Goal: Task Accomplishment & Management: Manage account settings

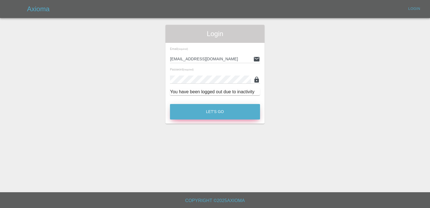
click at [211, 108] on button "Let's Go" at bounding box center [215, 111] width 90 height 15
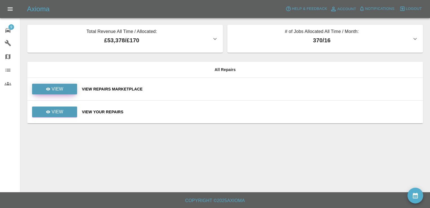
click at [66, 90] on link "View" at bounding box center [54, 89] width 45 height 11
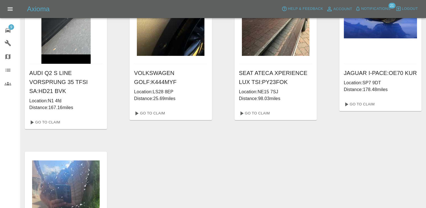
scroll to position [268, 0]
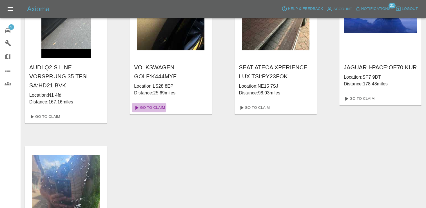
click at [147, 106] on link "Go To Claim" at bounding box center [149, 107] width 35 height 9
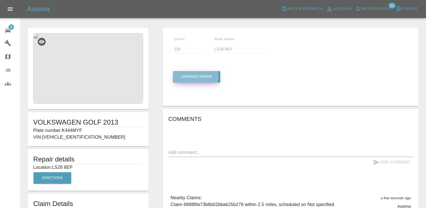
click at [195, 76] on button "Arrange Repair" at bounding box center [196, 77] width 47 height 12
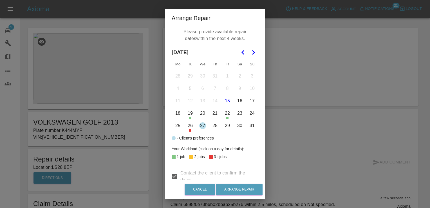
click at [252, 53] on icon "Go to the Next Month" at bounding box center [253, 52] width 7 height 7
click at [212, 78] on button "4" at bounding box center [215, 76] width 12 height 12
click at [199, 90] on button "10" at bounding box center [203, 89] width 12 height 12
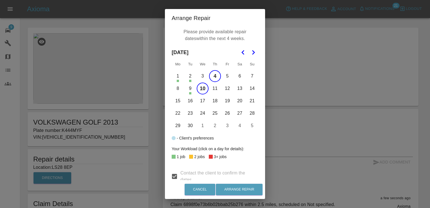
click at [174, 103] on button "15" at bounding box center [178, 101] width 12 height 12
click at [190, 101] on button "16" at bounding box center [191, 101] width 12 height 12
click at [214, 101] on button "18" at bounding box center [215, 101] width 12 height 12
click at [225, 101] on button "19" at bounding box center [228, 101] width 12 height 12
click at [224, 88] on button "12" at bounding box center [228, 89] width 12 height 12
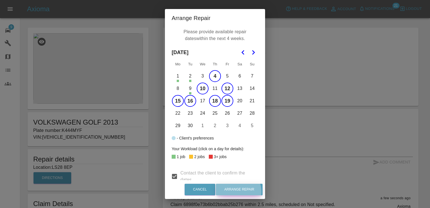
click at [241, 192] on button "Arrange Repair" at bounding box center [239, 190] width 47 height 12
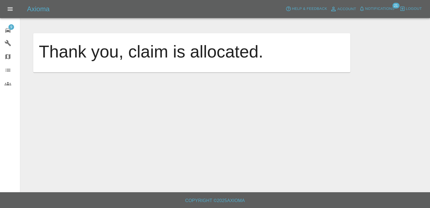
click at [5, 24] on link "9 Repair home" at bounding box center [10, 30] width 20 height 14
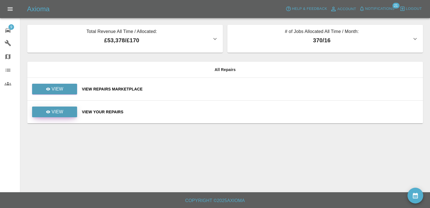
click at [69, 109] on link "View" at bounding box center [54, 111] width 45 height 11
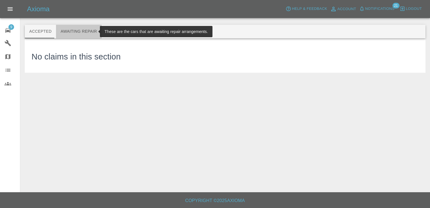
click at [81, 33] on button "Awaiting Repair" at bounding box center [78, 32] width 45 height 14
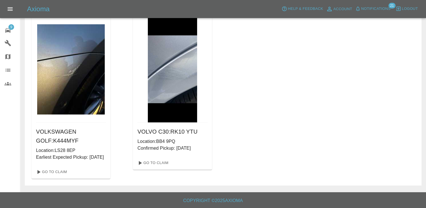
scroll to position [423, 0]
click at [60, 172] on link "Go To Claim" at bounding box center [51, 171] width 35 height 9
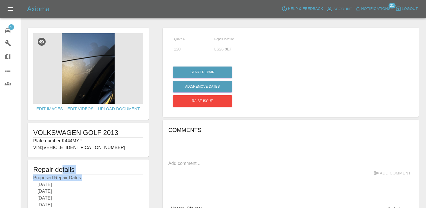
drag, startPoint x: 60, startPoint y: 172, endPoint x: 94, endPoint y: 174, distance: 34.5
click at [10, 27] on span "9" at bounding box center [11, 27] width 6 height 6
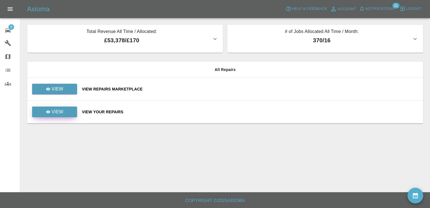
click at [58, 112] on p "View" at bounding box center [58, 111] width 12 height 7
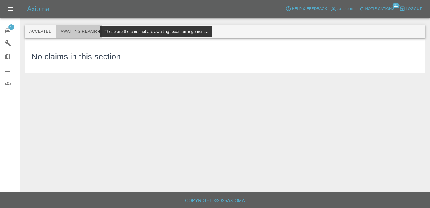
click at [78, 31] on button "Awaiting Repair" at bounding box center [78, 32] width 45 height 14
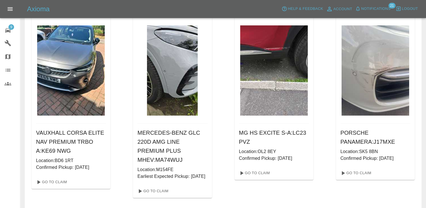
scroll to position [218, 0]
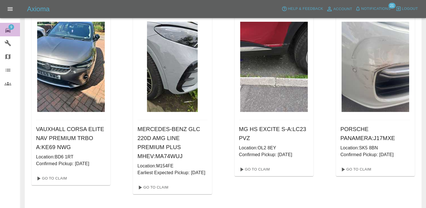
click at [9, 27] on span "9" at bounding box center [11, 27] width 6 height 6
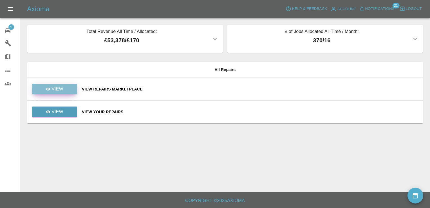
click at [70, 84] on link "View" at bounding box center [54, 89] width 45 height 11
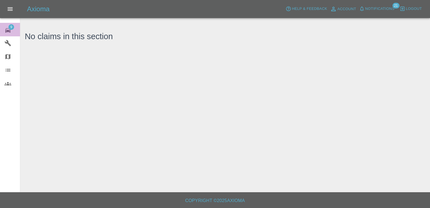
click at [14, 25] on link "9 Repair home" at bounding box center [10, 30] width 20 height 14
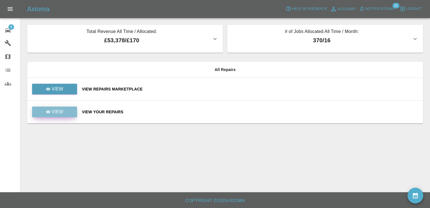
click at [69, 112] on link "View" at bounding box center [54, 111] width 45 height 11
